Goal: Task Accomplishment & Management: Complete application form

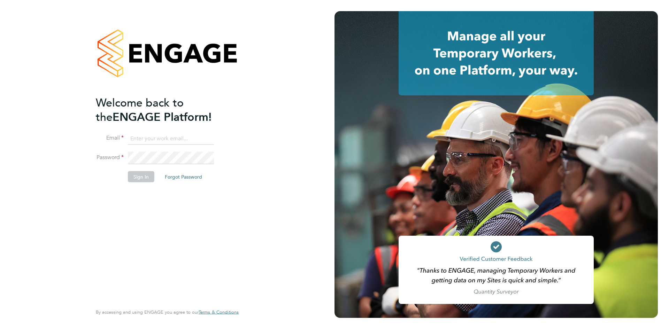
type input "brian_rattle@sky.com"
click at [173, 222] on div "Welcome back to the ENGAGE Platform! Email brian_rattle@sky.com Password Sign I…" at bounding box center [164, 199] width 136 height 208
click at [144, 174] on button "Sign In" at bounding box center [141, 176] width 26 height 11
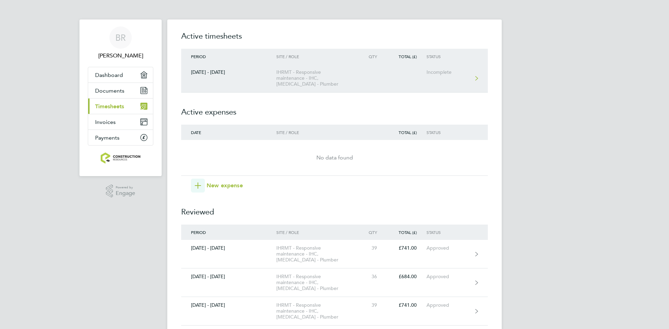
click at [277, 78] on div "IHRMT - Responsive maintenance - IHC, [MEDICAL_DATA] - Plumber" at bounding box center [316, 78] width 80 height 18
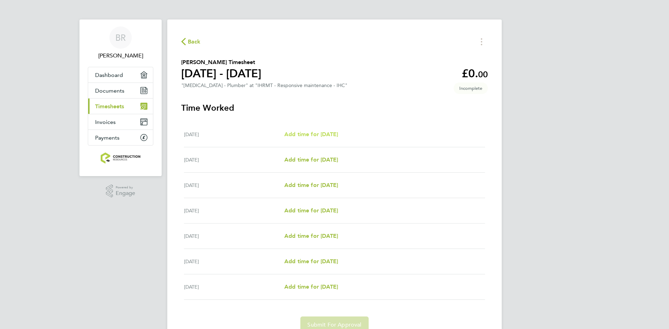
click at [328, 133] on span "Add time for [DATE]" at bounding box center [311, 134] width 54 height 7
select select "30"
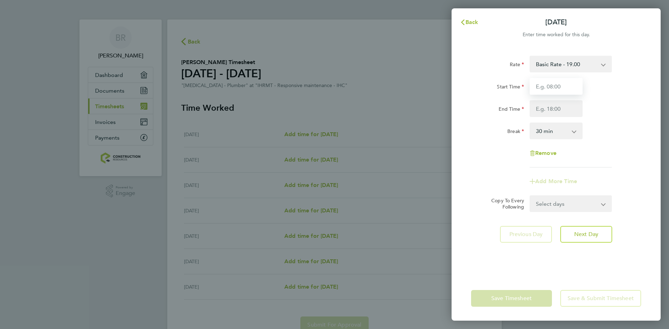
click at [557, 85] on input "Start Time" at bounding box center [555, 86] width 53 height 17
type input "08:00"
click at [554, 108] on input "End Time" at bounding box center [555, 108] width 53 height 17
type input "16:30"
click at [605, 206] on div "Select days Day Weekday (Mon-Fri) Weekend (Sat-Sun) [DATE] [DATE] [DATE] [DATE]…" at bounding box center [570, 203] width 82 height 17
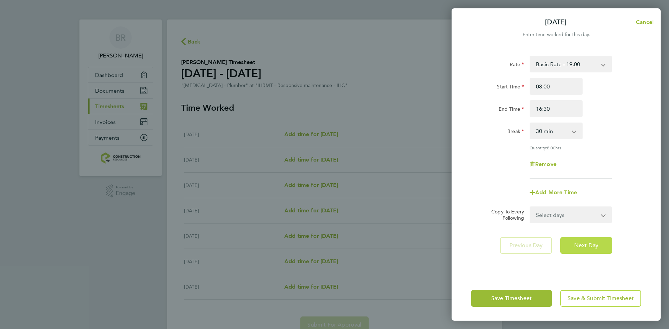
click at [577, 242] on span "Next Day" at bounding box center [586, 245] width 24 height 7
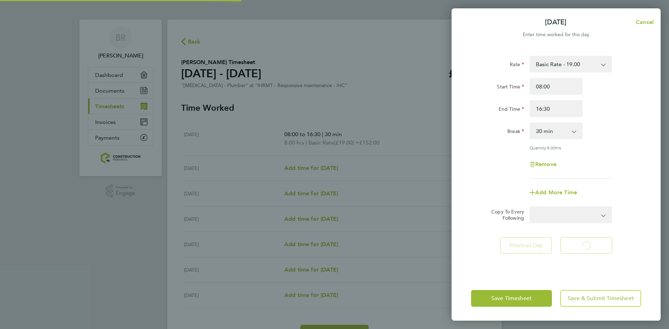
select select "30"
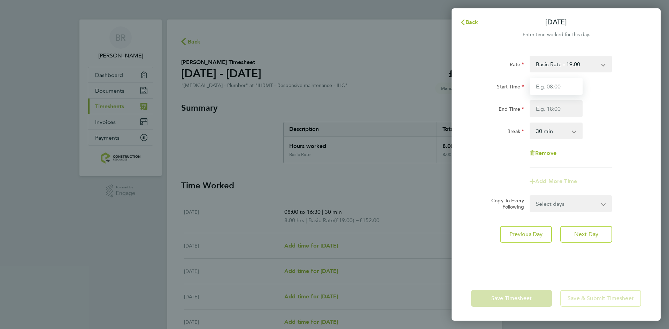
click at [563, 91] on input "Start Time" at bounding box center [555, 86] width 53 height 17
type input "08:00"
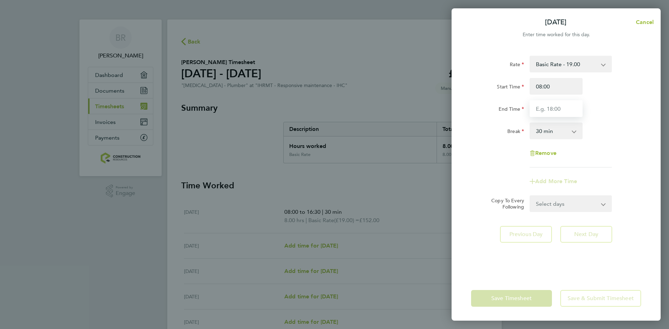
click at [559, 112] on input "End Time" at bounding box center [555, 108] width 53 height 17
type input "16:30"
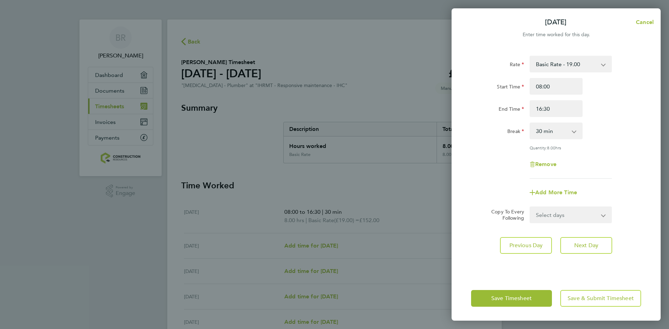
click at [596, 239] on app-form-button "Next Day" at bounding box center [584, 245] width 56 height 17
click at [594, 245] on span "Next Day" at bounding box center [586, 245] width 24 height 7
select select "30"
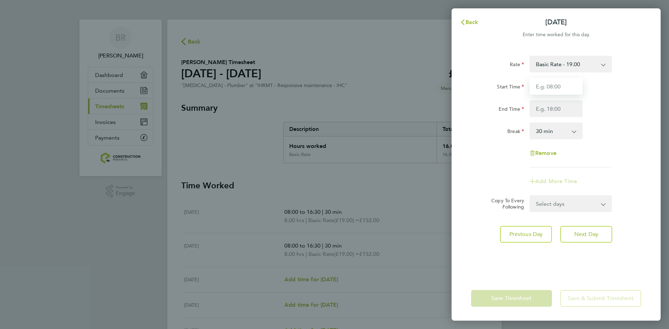
click at [552, 91] on input "Start Time" at bounding box center [555, 86] width 53 height 17
type input "08:00"
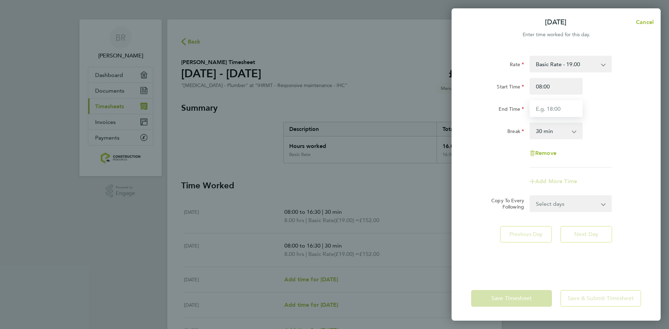
click at [556, 108] on input "End Time" at bounding box center [555, 108] width 53 height 17
type input "16:30"
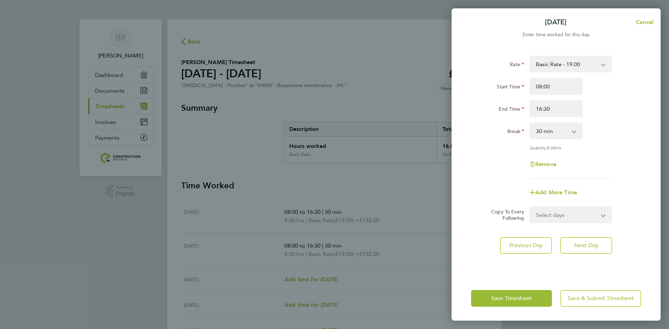
click at [585, 235] on div "Rate Basic Rate - 19.00 Start Time 08:00 End Time 16:30 Break 0 min 15 min 30 m…" at bounding box center [555, 161] width 209 height 229
click at [586, 248] on span "Next Day" at bounding box center [586, 245] width 24 height 7
select select "30"
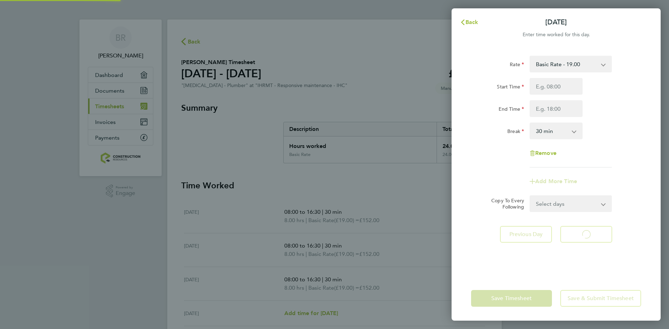
select select "30"
click at [586, 248] on div "Rate Basic Rate - 19.00 Start Time End Time Break 0 min 15 min 30 min 45 min 60…" at bounding box center [555, 161] width 209 height 229
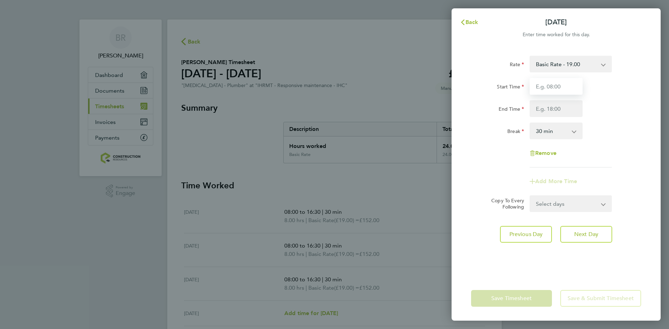
click at [554, 87] on input "Start Time" at bounding box center [555, 86] width 53 height 17
type input "08:00"
click at [554, 108] on input "End Time" at bounding box center [555, 108] width 53 height 17
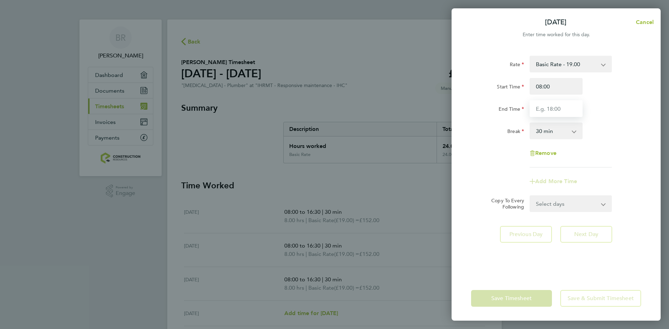
type input "16:30"
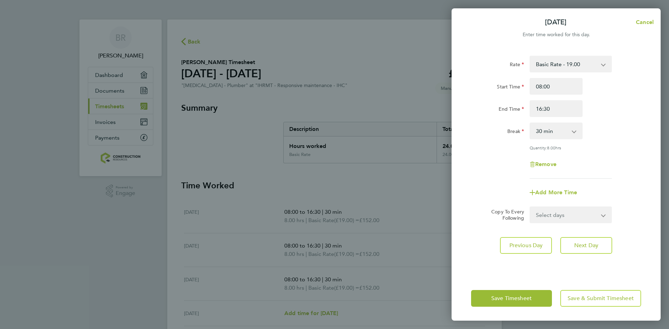
click at [583, 230] on div "Rate Basic Rate - 19.00 Start Time 08:00 End Time 16:30 Break 0 min 15 min 30 m…" at bounding box center [555, 161] width 209 height 229
click at [584, 246] on span "Next Day" at bounding box center [586, 245] width 24 height 7
select select "30"
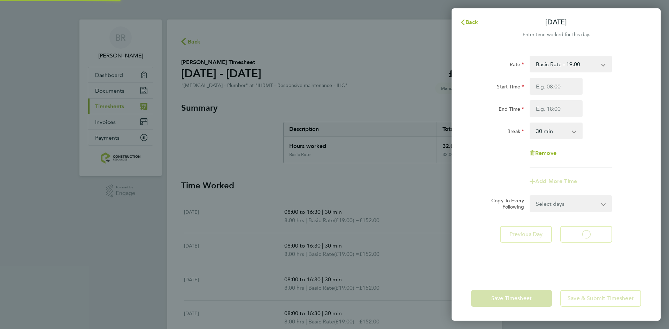
select select "30"
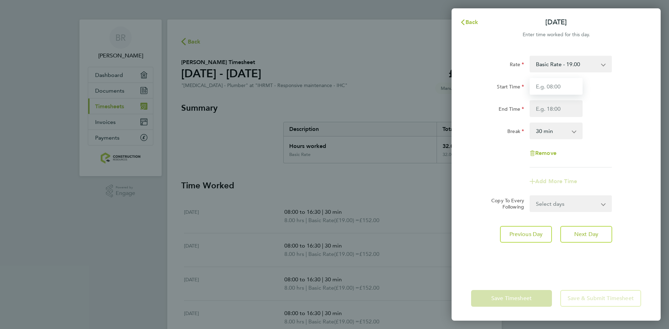
click at [558, 87] on input "Start Time" at bounding box center [555, 86] width 53 height 17
type input "08:00"
click at [556, 109] on input "End Time" at bounding box center [555, 108] width 53 height 17
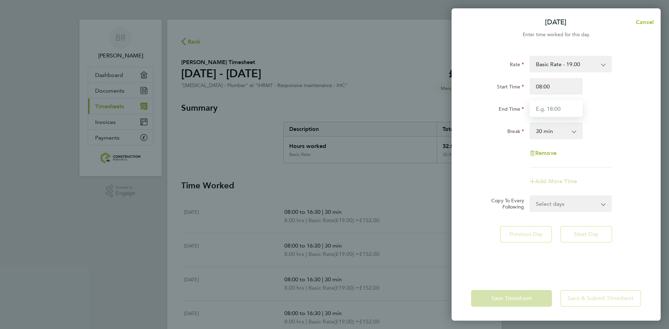
type input "15:30"
click at [600, 252] on div "Rate Basic Rate - 19.00 Start Time 08:00 End Time 15:30 Break 0 min 15 min 30 m…" at bounding box center [555, 161] width 209 height 229
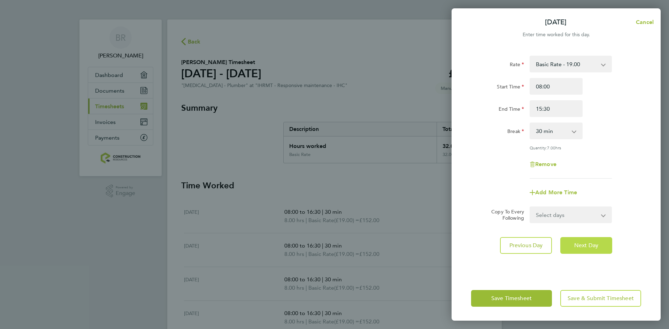
click at [585, 246] on span "Next Day" at bounding box center [586, 245] width 24 height 7
select select "30"
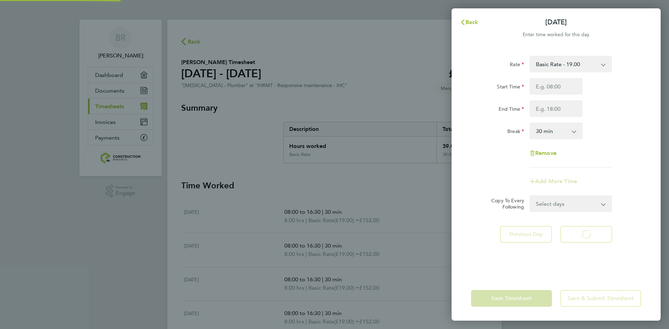
select select "30"
click at [361, 73] on div "Back [DATE] Enter time worked for this day. Rate Basic Rate - 19.00 Start Time …" at bounding box center [334, 164] width 669 height 329
click at [465, 22] on span "Back" at bounding box center [471, 22] width 13 height 7
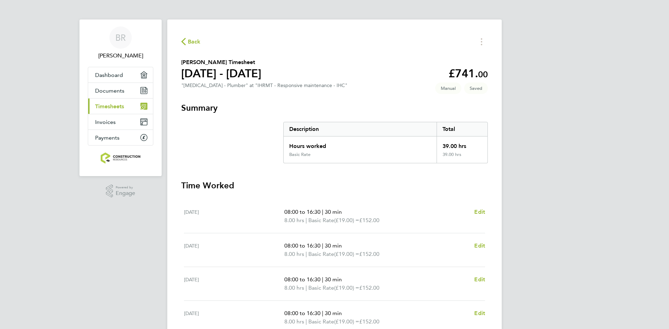
click at [562, 96] on div "BR [PERSON_NAME] Applications: Dashboard Documents Current page: Timesheets Inv…" at bounding box center [334, 240] width 669 height 481
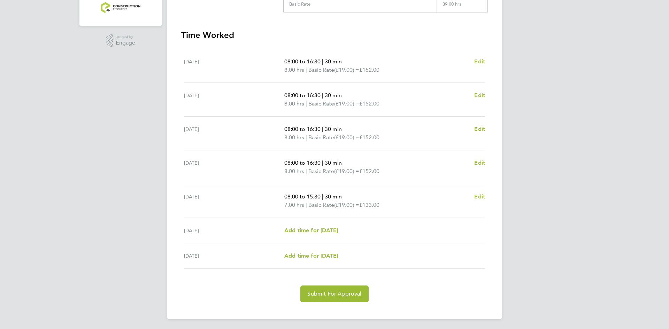
scroll to position [152, 0]
click at [141, 209] on div "BR [PERSON_NAME] Applications: Dashboard Documents Current page: Timesheets Inv…" at bounding box center [334, 88] width 669 height 481
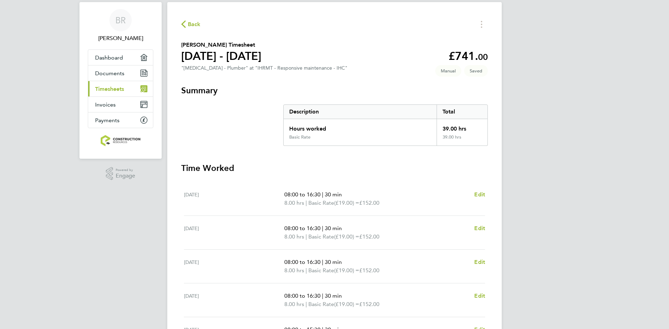
scroll to position [0, 0]
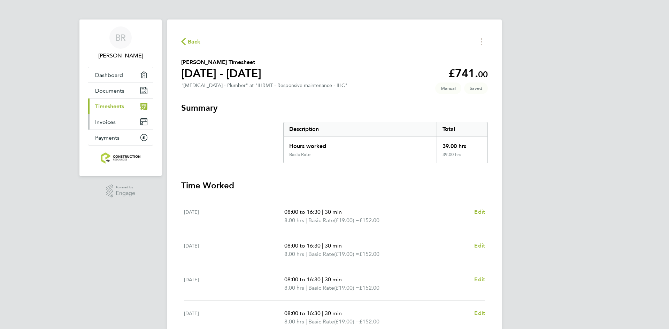
click at [113, 122] on span "Invoices" at bounding box center [105, 122] width 21 height 7
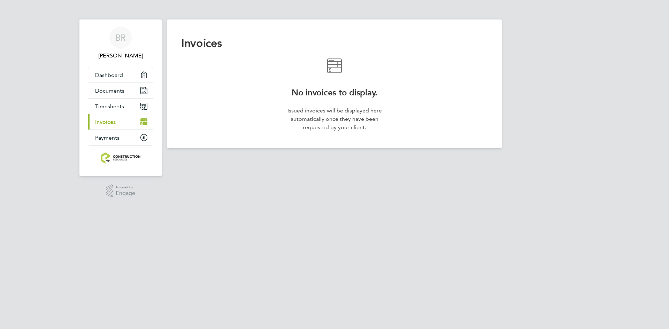
click at [279, 68] on div "Invoices No invoices to display. Issued invoices will be displayed here automat…" at bounding box center [334, 84] width 334 height 129
click at [330, 64] on icon at bounding box center [334, 66] width 25 height 15
click at [203, 135] on div "Invoices No invoices to display. Issued invoices will be displayed here automat…" at bounding box center [334, 84] width 334 height 129
click at [434, 64] on div "Invoices No invoices to display. Issued invoices will be displayed here automat…" at bounding box center [334, 84] width 334 height 129
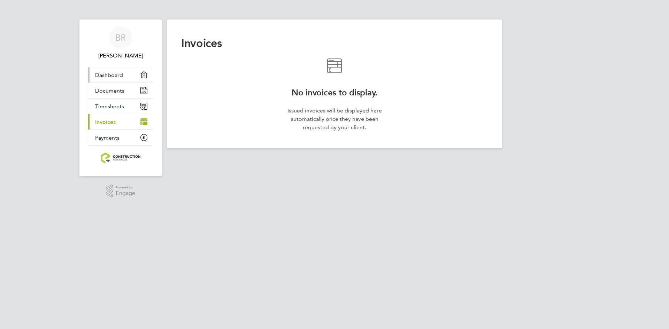
click at [118, 73] on span "Dashboard" at bounding box center [109, 75] width 28 height 7
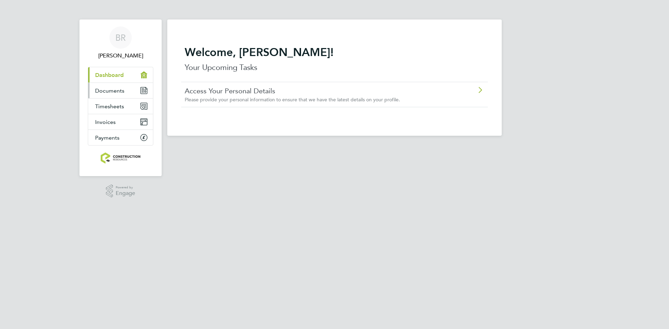
click at [115, 89] on span "Documents" at bounding box center [109, 90] width 29 height 7
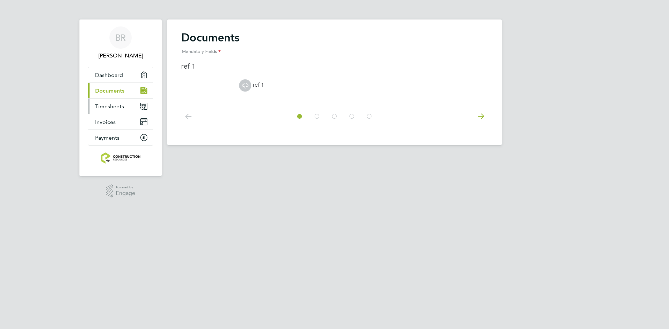
click at [124, 108] on link "Timesheets" at bounding box center [120, 106] width 65 height 15
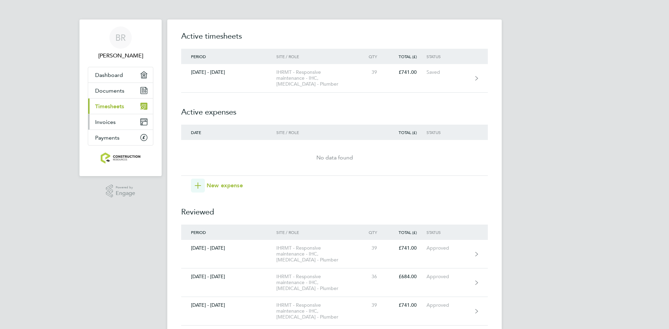
click at [107, 123] on span "Invoices" at bounding box center [105, 122] width 21 height 7
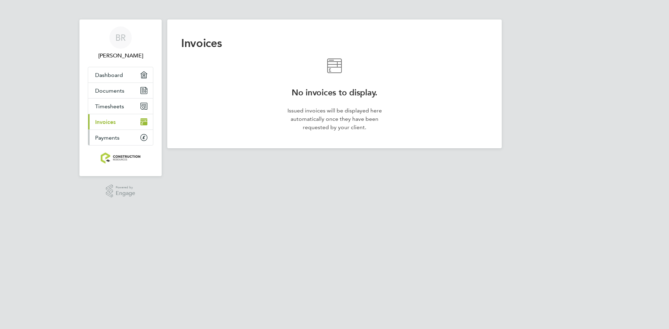
click at [109, 141] on link "Payments" at bounding box center [120, 137] width 65 height 15
click at [121, 71] on link "Dashboard" at bounding box center [120, 74] width 65 height 15
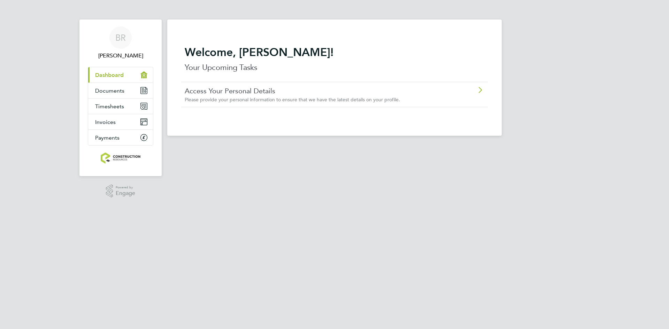
click at [480, 90] on icon at bounding box center [479, 90] width 9 height 6
click at [391, 62] on p "Your Upcoming Tasks" at bounding box center [335, 67] width 300 height 11
click at [475, 87] on icon at bounding box center [479, 90] width 9 height 6
click at [113, 103] on span "Timesheets" at bounding box center [109, 106] width 29 height 7
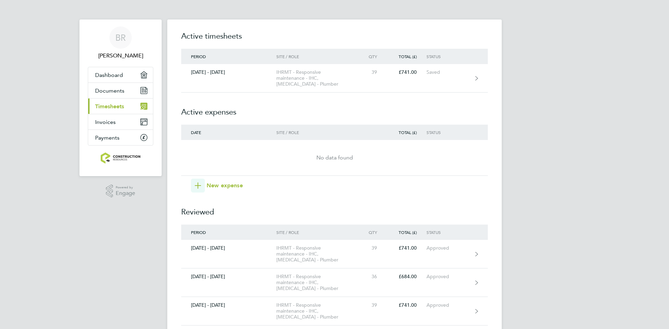
click at [495, 201] on div "Timesheets Expenses Active timesheets Period Site / Role Qty Total (£) Status 2…" at bounding box center [334, 223] width 334 height 406
click at [534, 211] on div "BR Brian Rattle Applications: Dashboard Documents Current page: Timesheets Invo…" at bounding box center [334, 218] width 669 height 436
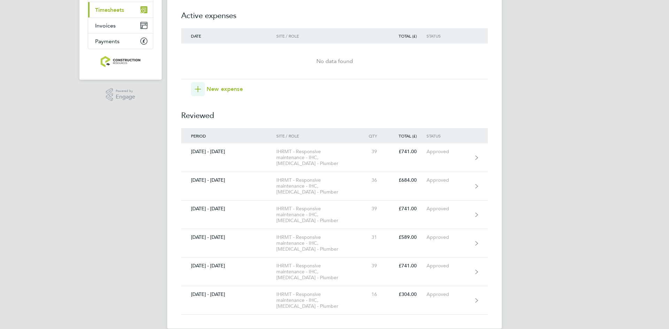
scroll to position [107, 0]
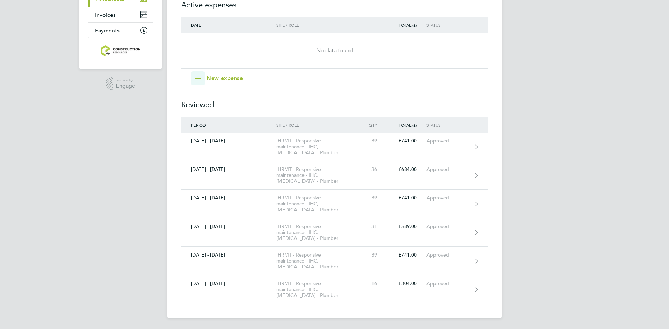
click at [544, 91] on div "BR Brian Rattle Applications: Dashboard Documents Current page: Timesheets Invo…" at bounding box center [334, 111] width 669 height 436
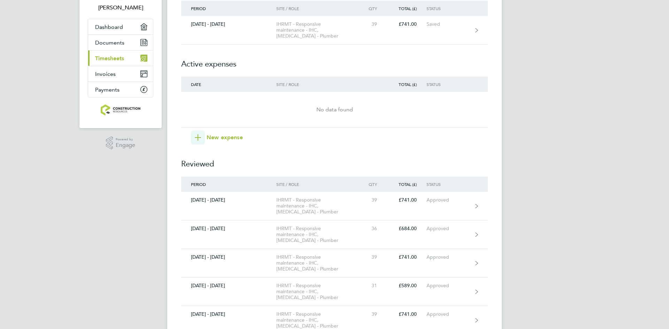
scroll to position [0, 0]
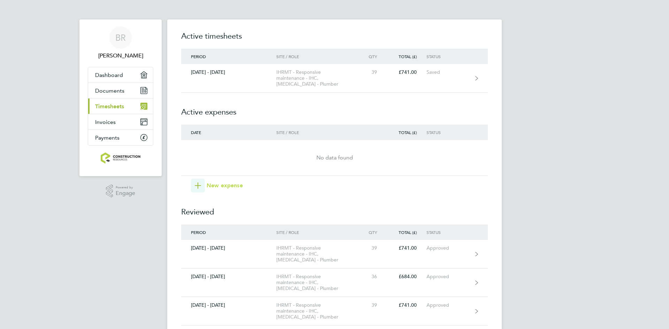
click at [229, 187] on span "New expense" at bounding box center [225, 185] width 36 height 8
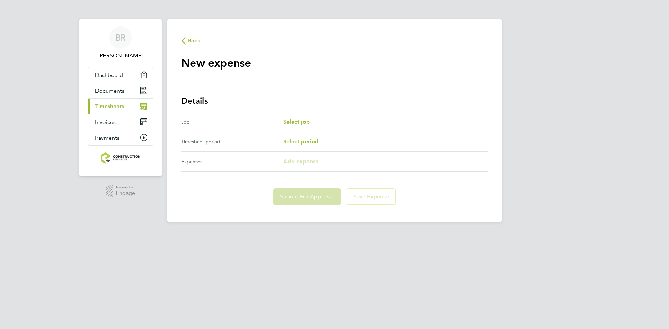
click at [300, 126] on div "Job Select job" at bounding box center [334, 122] width 307 height 20
click at [300, 123] on span "Select job" at bounding box center [296, 121] width 26 height 7
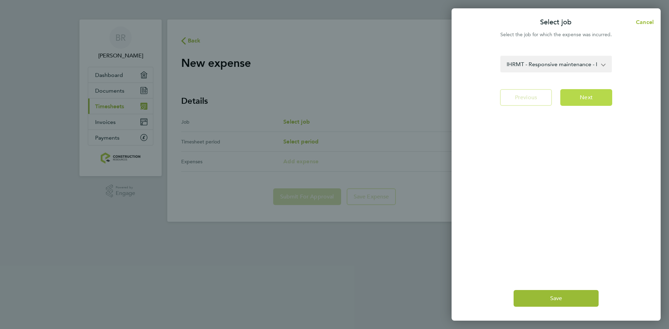
click at [585, 98] on span "Next" at bounding box center [586, 97] width 13 height 7
select select "7: null"
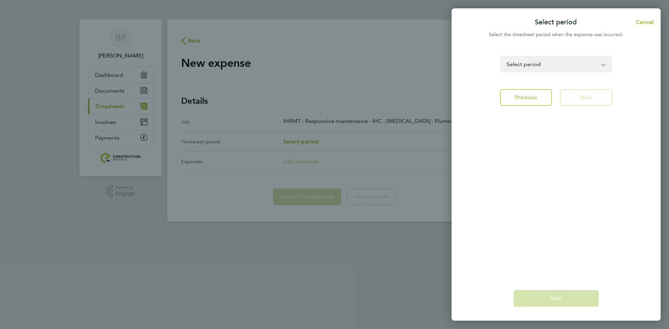
click at [357, 138] on div "Select period Cancel Select the timesheet period when the expense was incurred.…" at bounding box center [334, 164] width 669 height 329
click at [641, 23] on span "Cancel" at bounding box center [644, 22] width 20 height 7
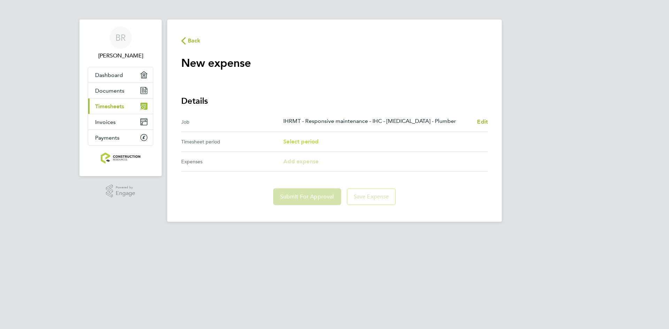
click at [314, 142] on span "Select period" at bounding box center [300, 141] width 35 height 7
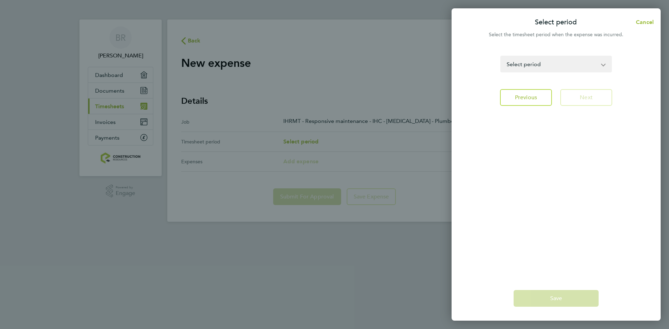
click at [603, 63] on app-icon-cross-button at bounding box center [607, 63] width 8 height 15
click at [523, 69] on select "11 - 17 Aug 2025 18 - 24 Aug 2025 25 - 31 Aug 2025 01 - 07 Sep 2025 08 - 14 Sep…" at bounding box center [552, 63] width 102 height 15
select select "5: Object"
click at [501, 56] on select "11 - 17 Aug 2025 18 - 24 Aug 2025 25 - 31 Aug 2025 01 - 07 Sep 2025 08 - 14 Sep…" at bounding box center [552, 63] width 102 height 15
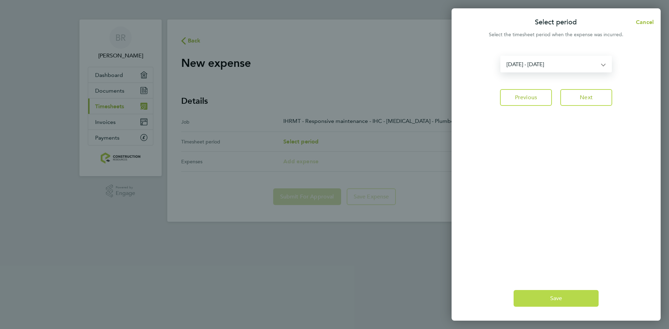
click at [544, 295] on button "Save" at bounding box center [555, 298] width 85 height 17
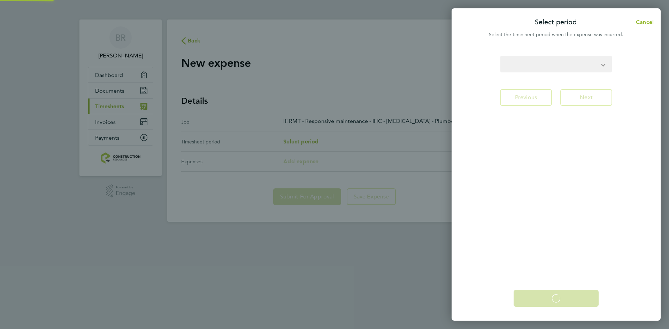
click at [544, 0] on html "BR Brian Rattle Applications: Dashboard Documents Current page: Timesheets Invo…" at bounding box center [334, 0] width 669 height 0
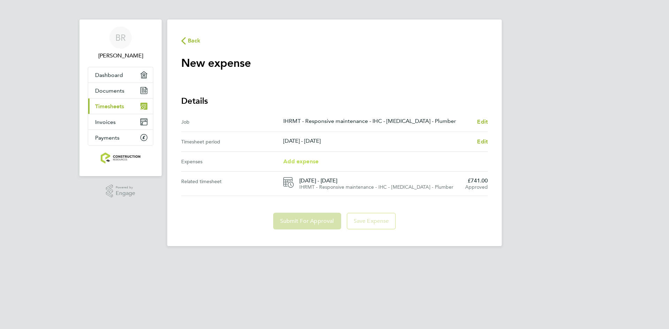
click at [305, 161] on span "Add expense" at bounding box center [300, 161] width 35 height 7
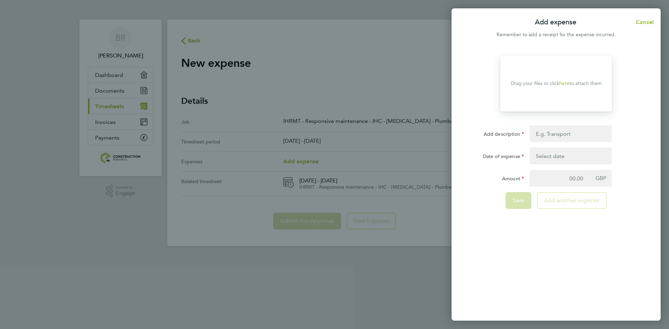
click at [540, 156] on button "button" at bounding box center [570, 156] width 82 height 17
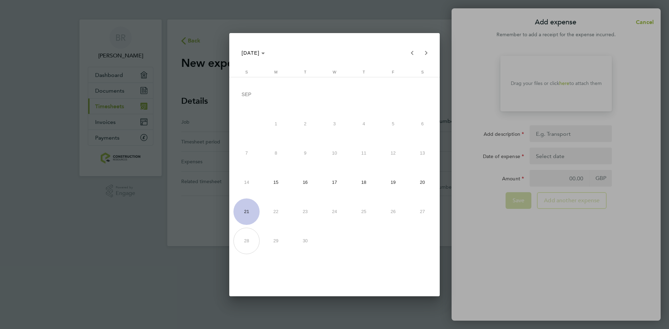
click at [541, 133] on div at bounding box center [334, 164] width 669 height 329
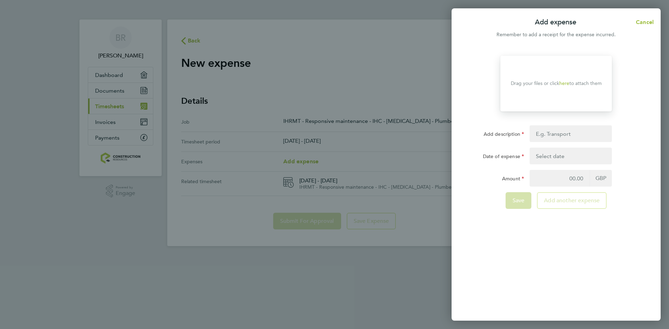
click at [545, 142] on form "Drop your files here Supported files: JPG, JPEG, PNG or PDF Drag your files or …" at bounding box center [556, 135] width 170 height 159
click at [539, 135] on input "Add description" at bounding box center [570, 133] width 82 height 17
type input "materials"
click at [543, 156] on button "button" at bounding box center [570, 156] width 82 height 17
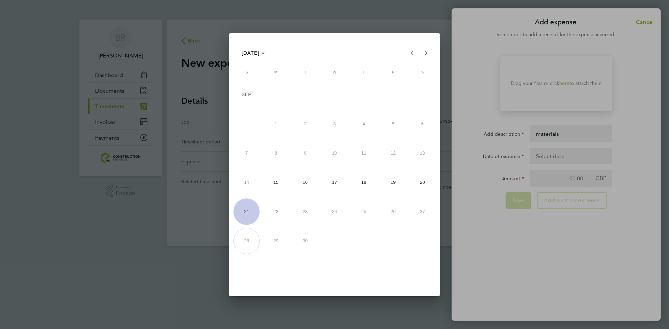
click at [308, 183] on span "16" at bounding box center [305, 182] width 26 height 26
type input "16 Sep 25"
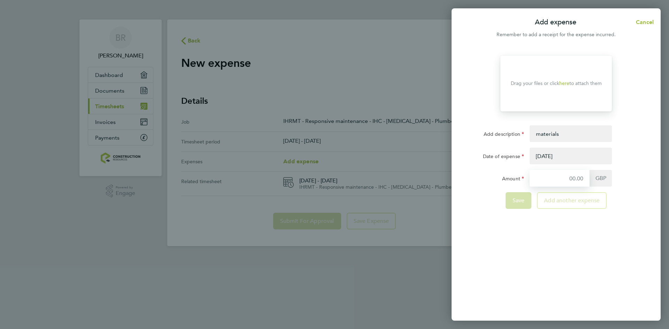
click at [565, 178] on input "Amount" at bounding box center [559, 178] width 60 height 17
click at [525, 201] on div "Save" at bounding box center [518, 200] width 26 height 17
click at [577, 179] on input "9,12" at bounding box center [559, 178] width 60 height 17
type input "9.12"
click at [525, 202] on button "Save" at bounding box center [518, 200] width 26 height 17
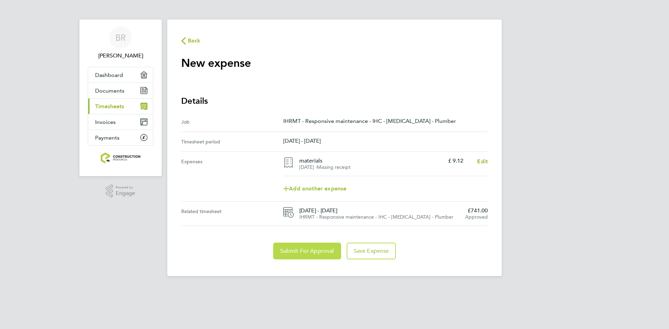
click at [307, 255] on span "Submit For Approval" at bounding box center [307, 251] width 54 height 7
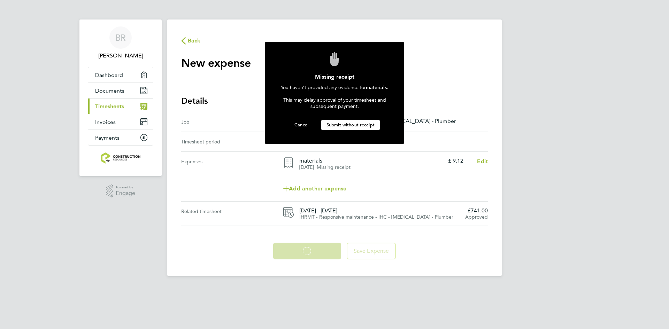
click at [337, 125] on span "Submit without receipt" at bounding box center [350, 125] width 48 height 6
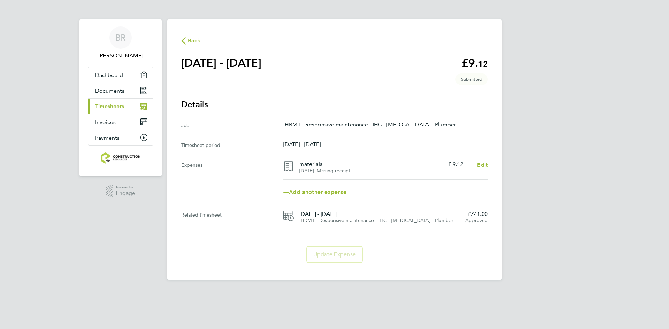
click at [327, 254] on app-form-button "Update Expense" at bounding box center [334, 254] width 62 height 17
click at [293, 270] on main "Back 15 - 21 Sep 2025 £9. 12 expense descripion placeholder Submitted Details J…" at bounding box center [334, 150] width 334 height 260
click at [122, 79] on link "Dashboard" at bounding box center [120, 74] width 65 height 15
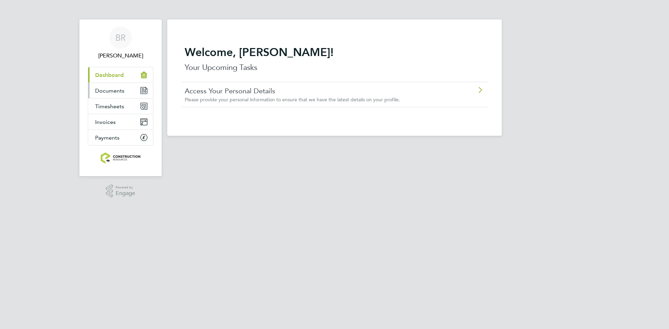
click at [134, 93] on link "Documents" at bounding box center [120, 90] width 65 height 15
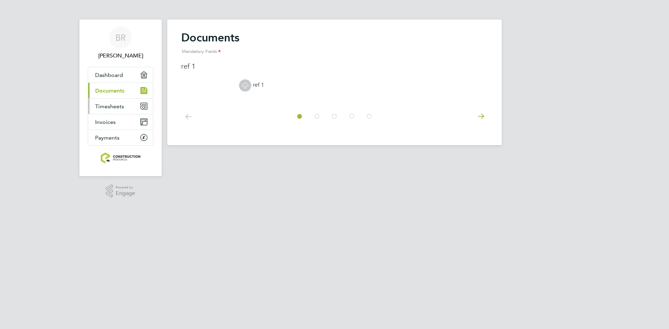
click at [131, 106] on link "Timesheets" at bounding box center [120, 106] width 65 height 15
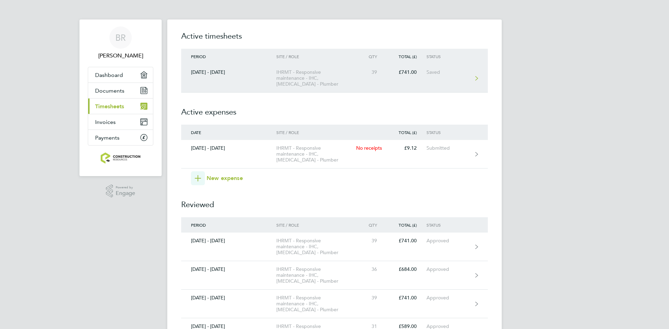
click at [434, 74] on div "Saved" at bounding box center [447, 72] width 43 height 6
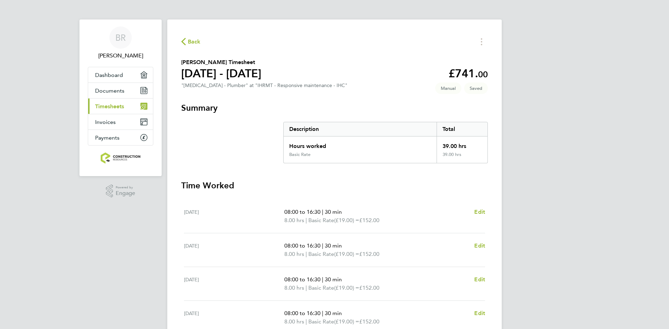
click at [531, 133] on div "BR [PERSON_NAME] Applications: Dashboard Documents Current page: Timesheets Inv…" at bounding box center [334, 240] width 669 height 481
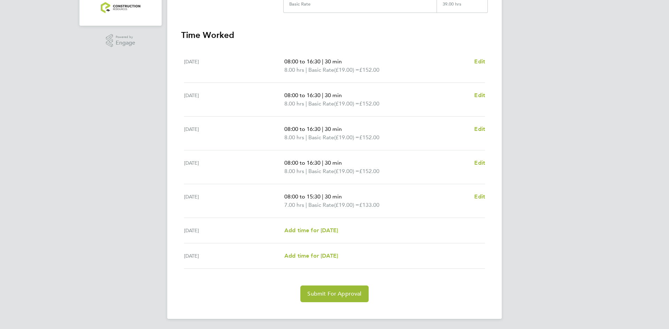
scroll to position [152, 0]
click at [326, 291] on span "Submit For Approval" at bounding box center [334, 292] width 54 height 7
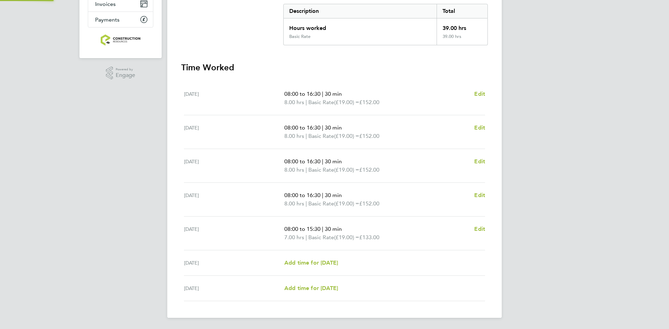
scroll to position [118, 0]
click at [528, 223] on div "BR Brian Rattle Applications: Dashboard Documents Current page: Timesheets Invo…" at bounding box center [334, 105] width 669 height 447
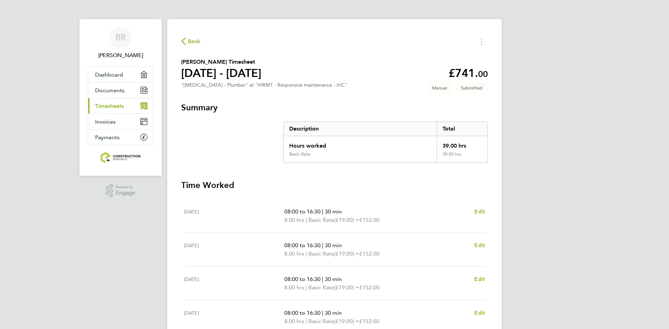
scroll to position [0, 0]
click at [111, 78] on span "Dashboard" at bounding box center [109, 75] width 28 height 7
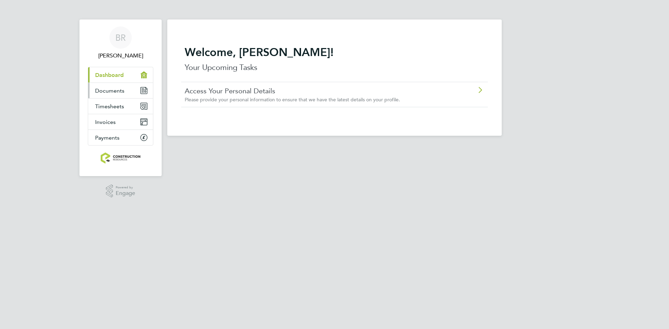
click at [111, 88] on span "Documents" at bounding box center [109, 90] width 29 height 7
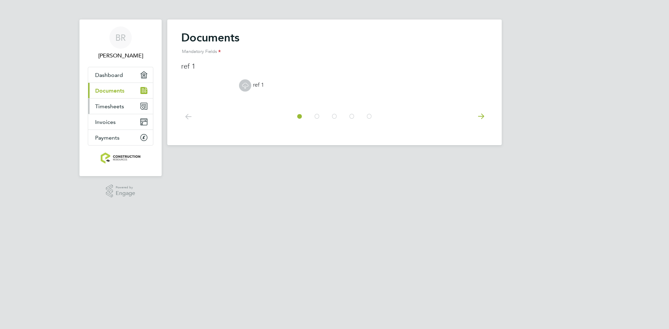
click at [113, 103] on span "Timesheets" at bounding box center [109, 106] width 29 height 7
